Goal: Information Seeking & Learning: Compare options

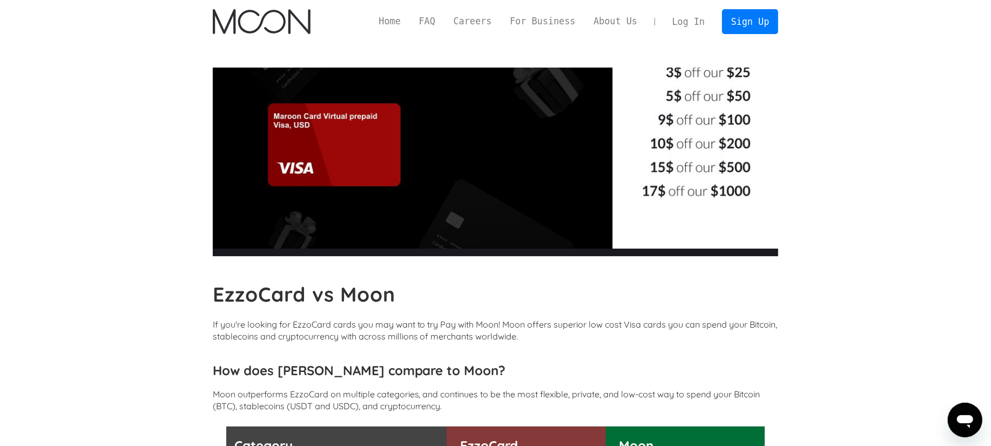
click at [256, 24] on img "home" at bounding box center [262, 21] width 98 height 25
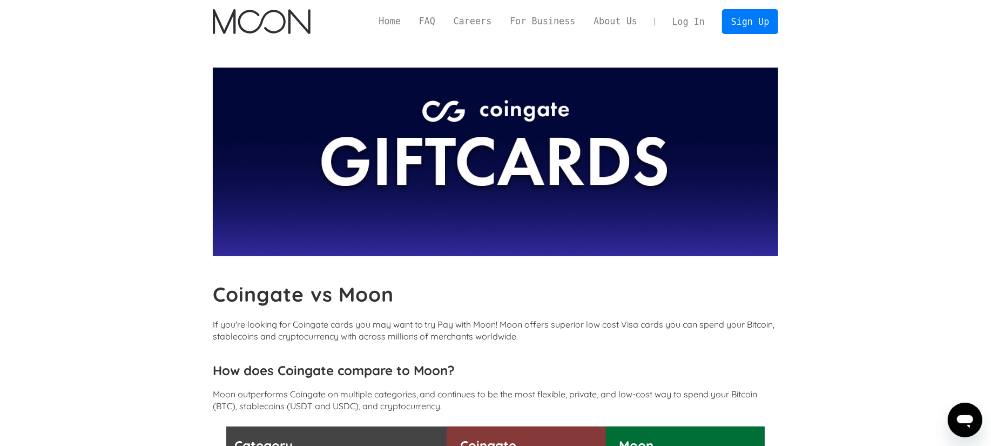
scroll to position [281, 0]
